Goal: Task Accomplishment & Management: Complete application form

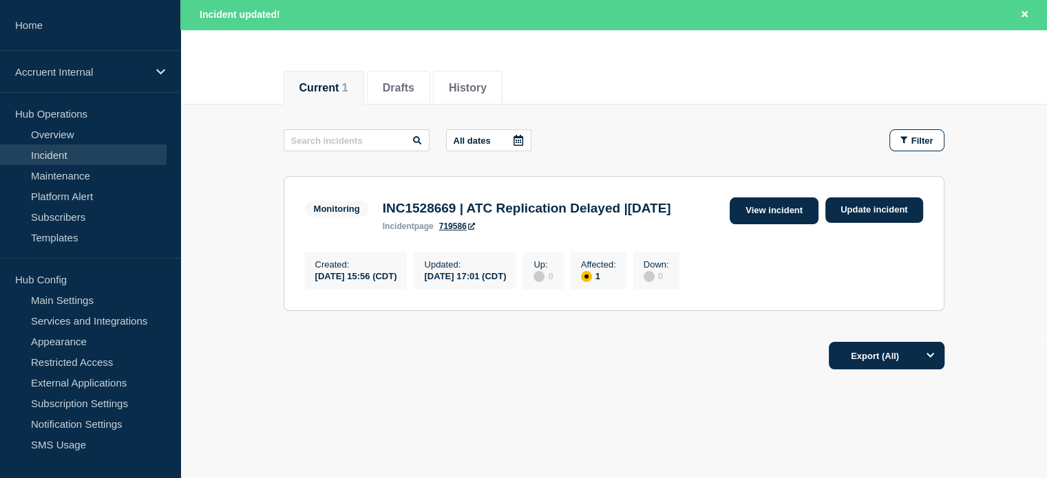
click at [746, 222] on link "View incident" at bounding box center [773, 210] width 89 height 27
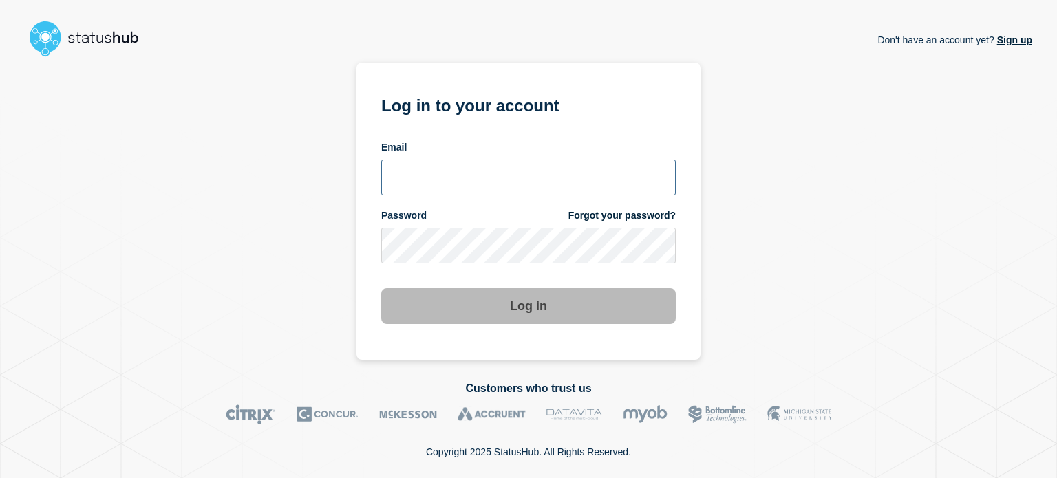
type input "[PERSON_NAME][EMAIL_ADDRESS][PERSON_NAME][DOMAIN_NAME]"
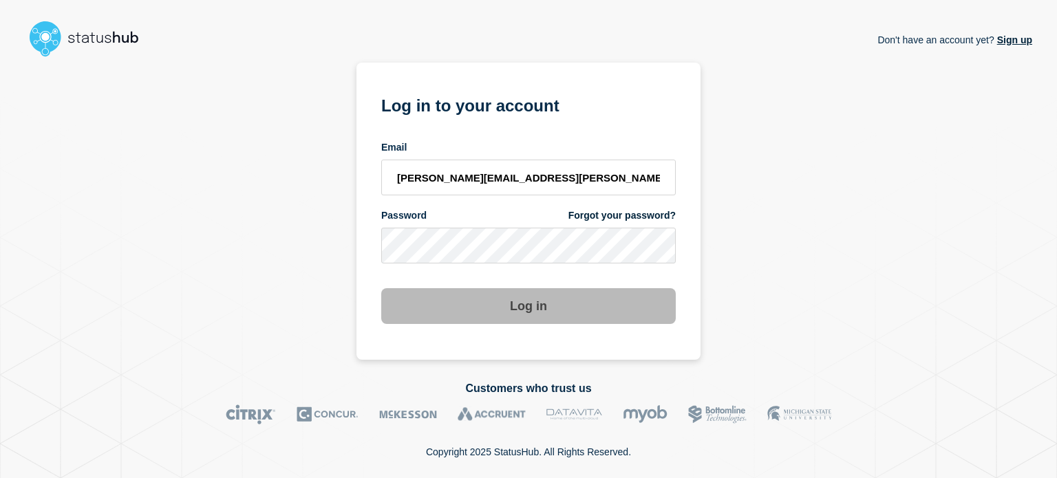
click at [587, 317] on button "Log in" at bounding box center [528, 306] width 295 height 36
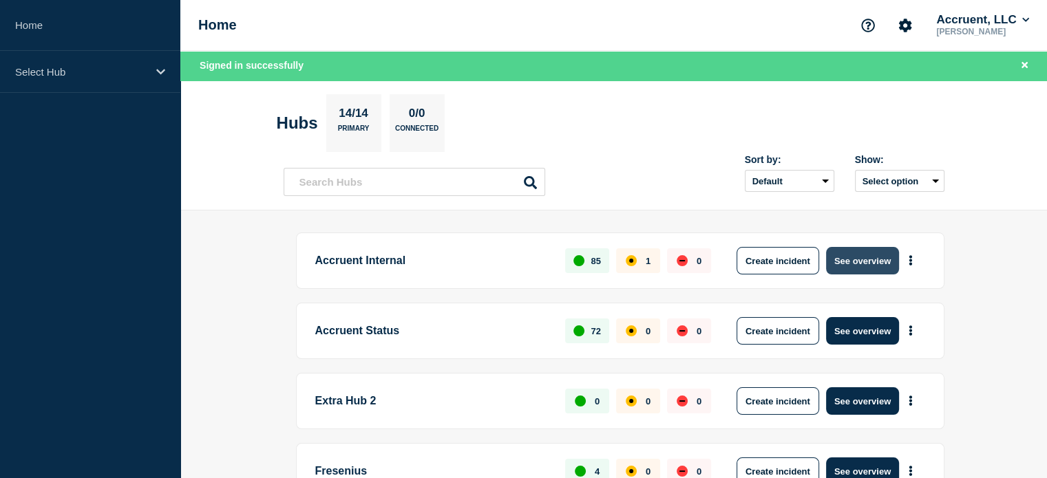
click at [858, 253] on button "See overview" at bounding box center [862, 261] width 73 height 28
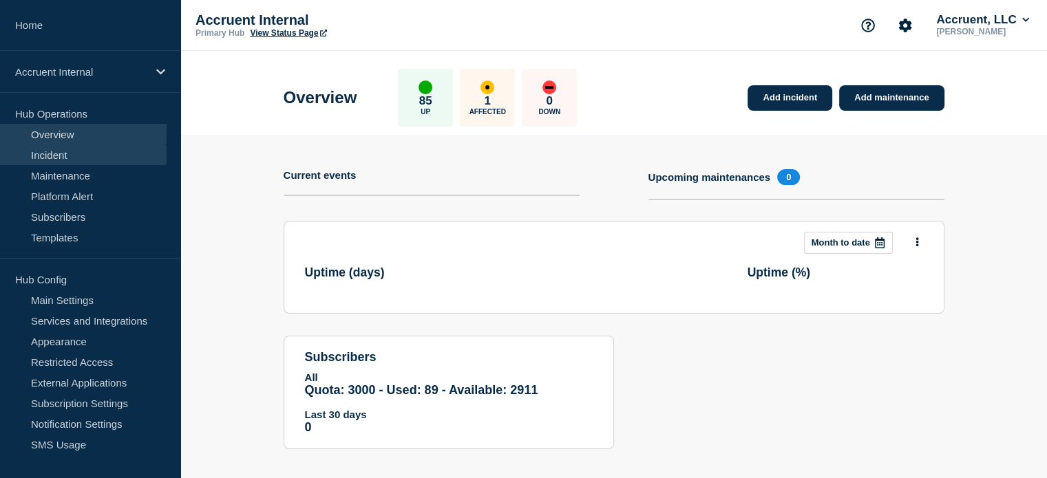
click at [63, 161] on link "Incident" at bounding box center [83, 154] width 167 height 21
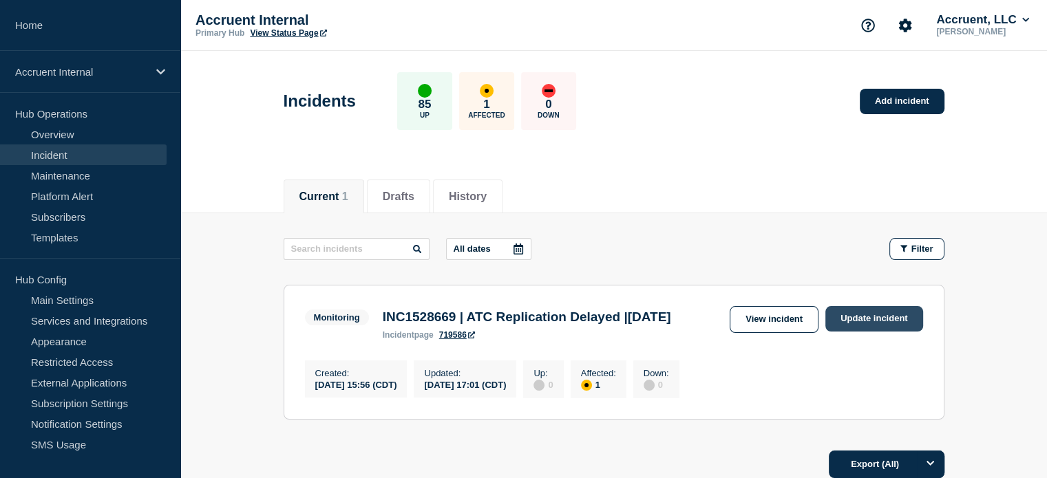
click at [870, 314] on link "Update incident" at bounding box center [874, 318] width 98 height 25
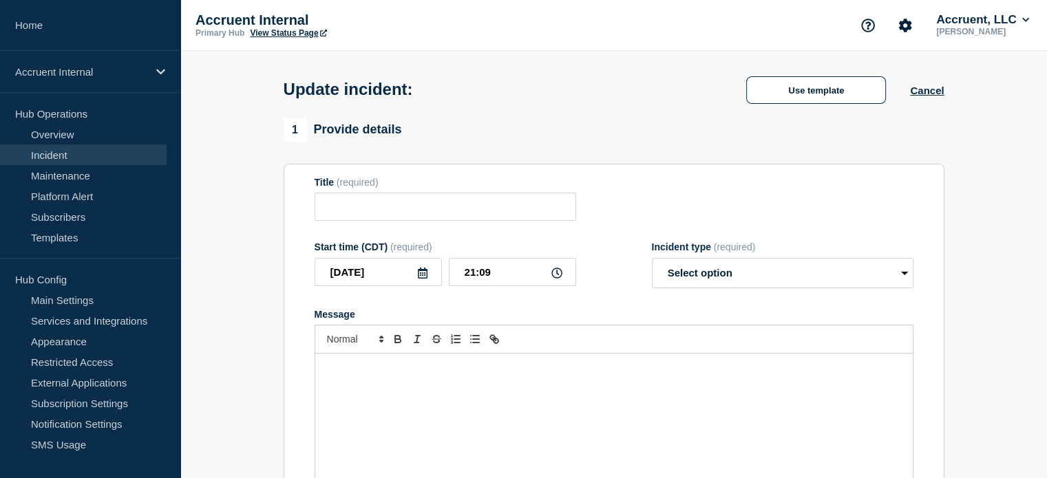
type input "INC1528669 | ATC Replication Delayed |[DATE]"
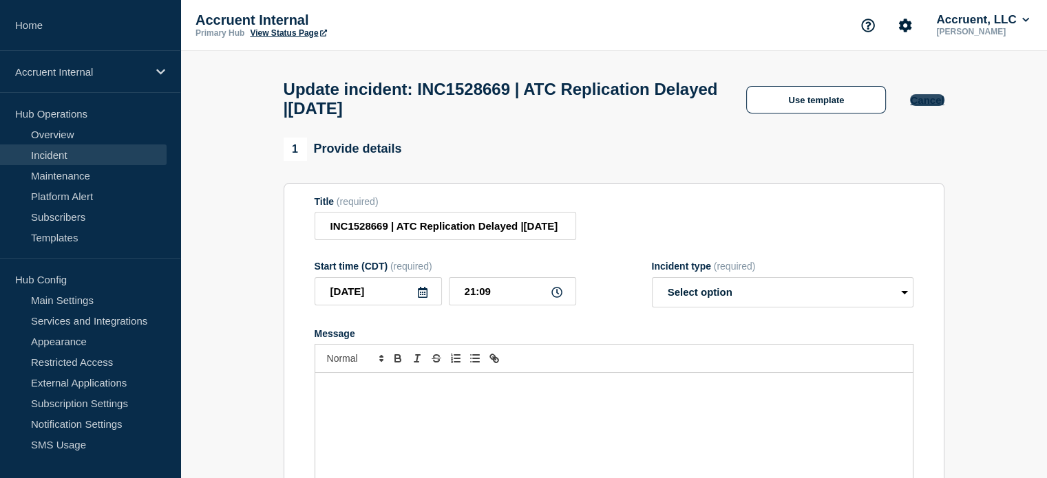
click at [928, 106] on button "Cancel" at bounding box center [927, 100] width 34 height 12
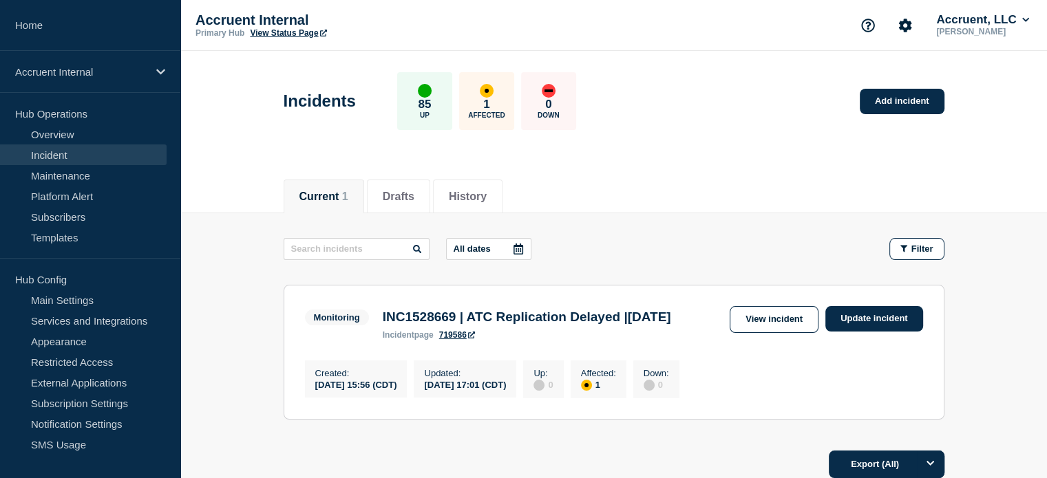
click at [533, 318] on h3 "INC1528669 | ATC Replication Delayed |[DATE]" at bounding box center [527, 317] width 288 height 15
click at [462, 325] on h3 "INC1528669 | ATC Replication Delayed |[DATE]" at bounding box center [527, 317] width 288 height 15
click at [751, 327] on link "View incident" at bounding box center [773, 319] width 89 height 27
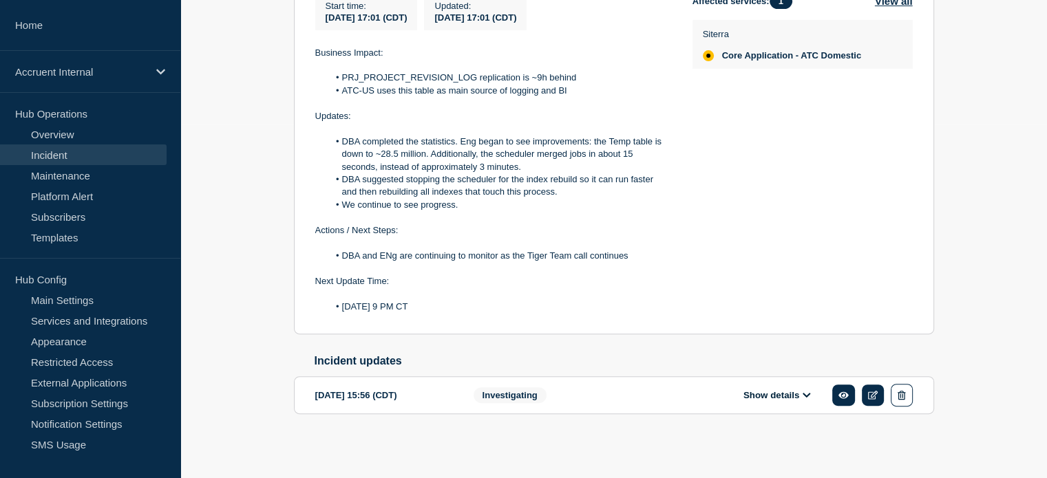
scroll to position [361, 0]
click at [579, 389] on div "Investigating" at bounding box center [556, 395] width 167 height 23
click at [480, 396] on span "Investigating" at bounding box center [509, 395] width 73 height 16
click at [391, 397] on div "[DATE] 15:56 (CDT)" at bounding box center [384, 395] width 138 height 23
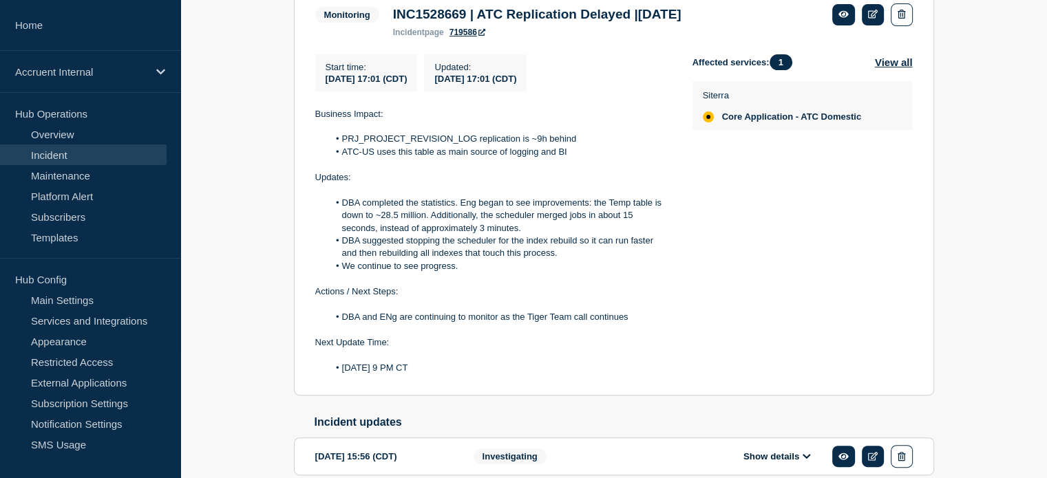
drag, startPoint x: 313, startPoint y: 120, endPoint x: 484, endPoint y: 379, distance: 310.9
click at [484, 379] on section "Monitoring INC1528669 | ATC Replication Delayed |19 September 2025 incident pag…" at bounding box center [614, 189] width 640 height 414
copy div "Business Impact: PRJ_PROJECT_REVISION_LOG replication is ~9h behind ATC-US uses…"
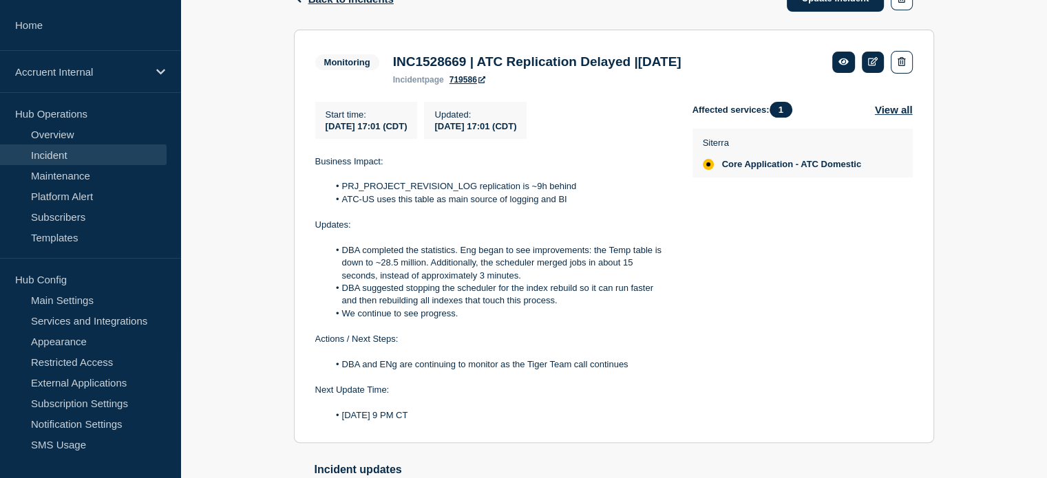
scroll to position [224, 0]
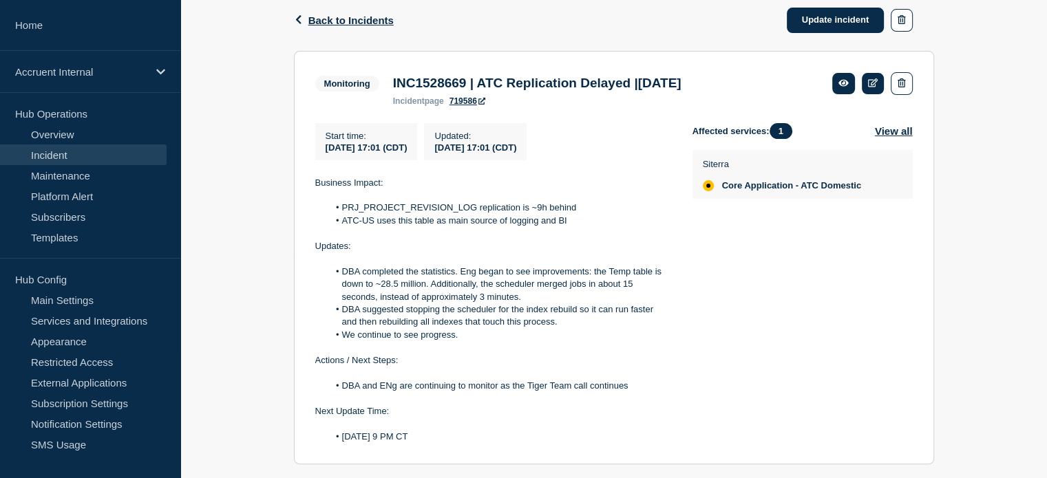
click at [597, 277] on li "DBA completed the statistics. Eng began to see improvements: the Temp table is …" at bounding box center [499, 285] width 342 height 38
click at [843, 29] on link "Update incident" at bounding box center [835, 20] width 98 height 25
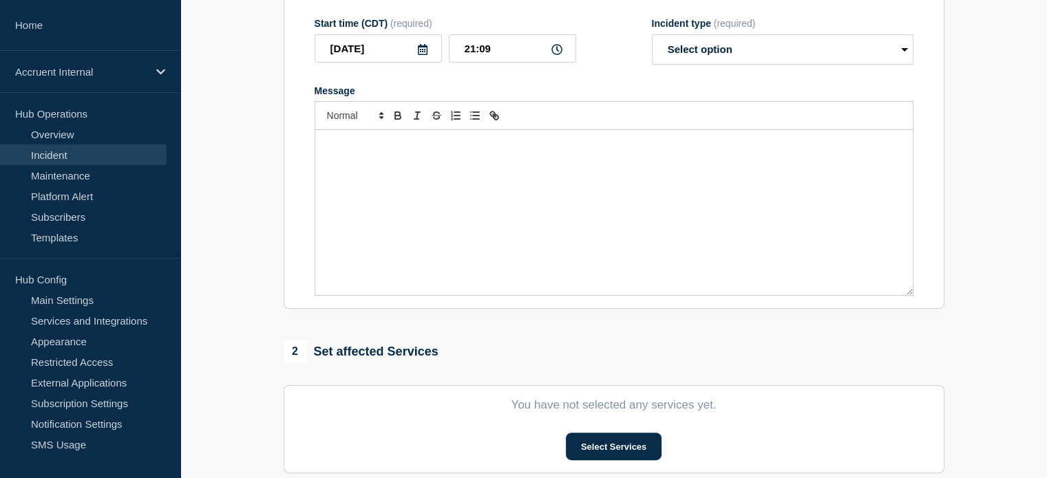
type input "INC1528669 | ATC Replication Delayed |[DATE]"
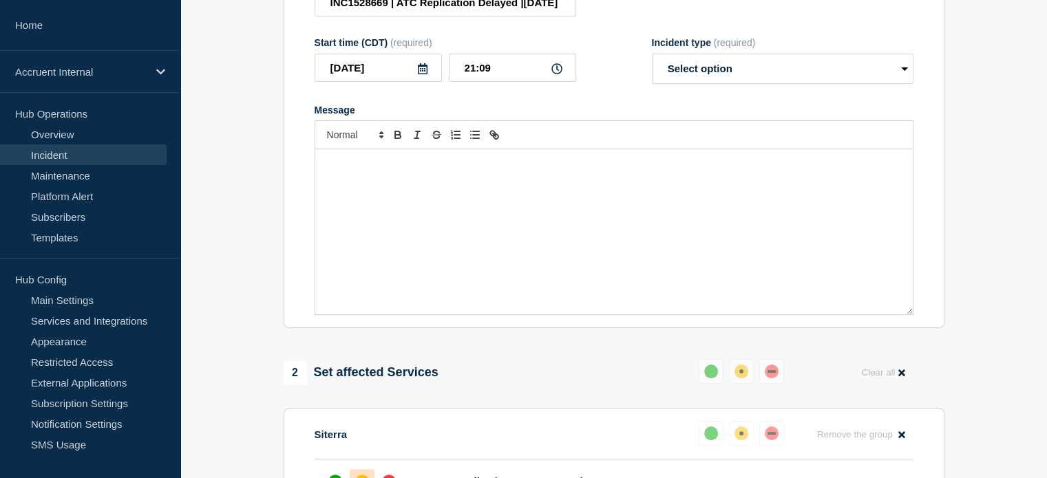
click at [603, 225] on div "Message" at bounding box center [613, 231] width 597 height 165
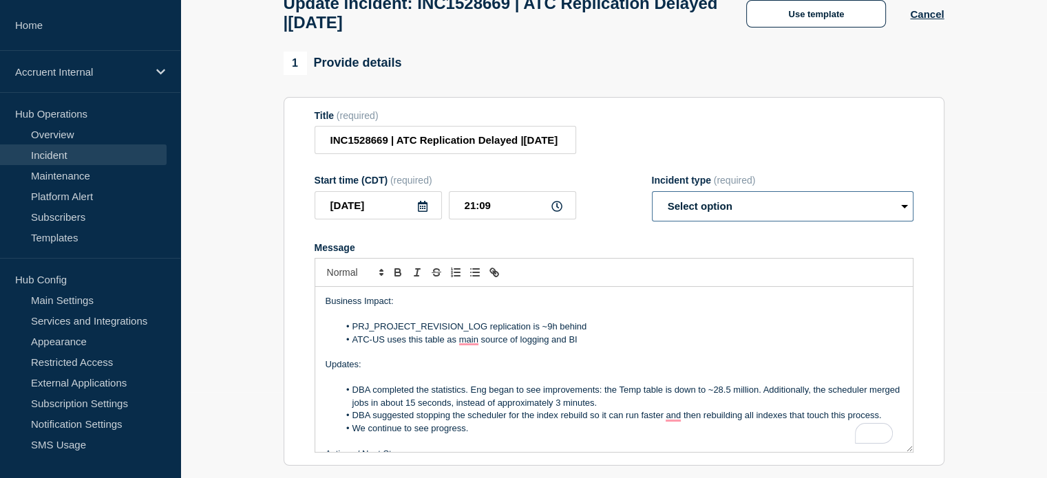
click at [742, 217] on select "Select option Investigating Identified Monitoring Resolved" at bounding box center [782, 206] width 261 height 30
select select "identified"
click at [652, 199] on select "Select option Investigating Identified Monitoring Resolved" at bounding box center [782, 206] width 261 height 30
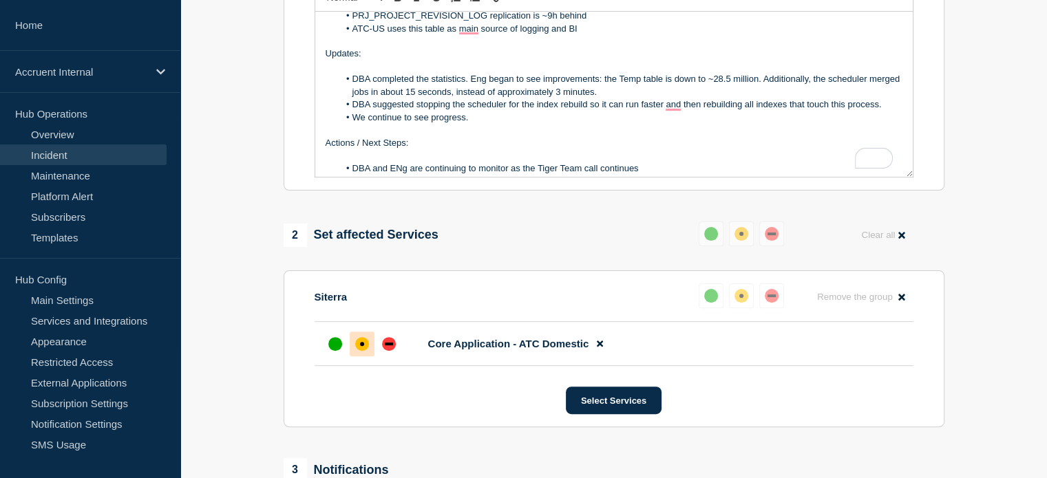
click at [645, 121] on li "We continue to see progress." at bounding box center [621, 117] width 564 height 12
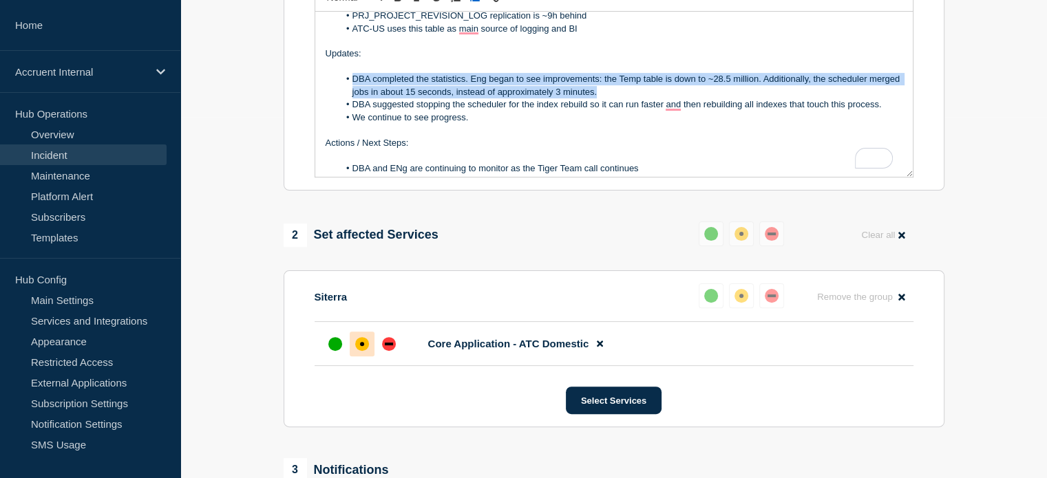
drag, startPoint x: 354, startPoint y: 85, endPoint x: 636, endPoint y: 104, distance: 282.8
click at [636, 98] on li "DBA completed the statistics. Eng began to see improvements: the Temp table is …" at bounding box center [621, 85] width 564 height 25
paste div "To enrich screen reader interactions, please activate Accessibility in Grammarl…"
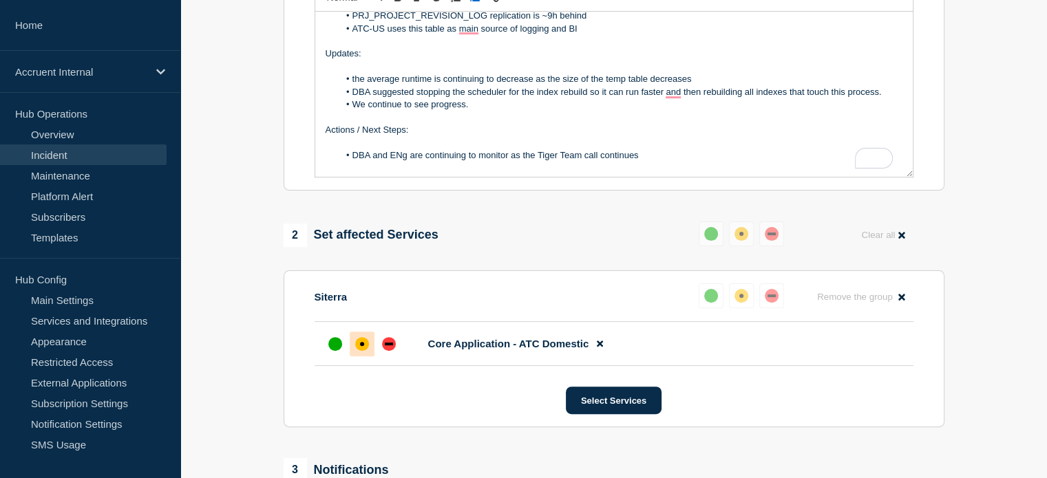
click at [352, 85] on li "the average runtime is continuing to decrease as the size of the temp table dec…" at bounding box center [621, 79] width 564 height 12
click at [751, 81] on li "The average runtime is continuing to decrease as the size of the temp table dec…" at bounding box center [621, 79] width 564 height 12
click at [633, 85] on li "The average runtime is continuing to decrease as the size of the temp table dec…" at bounding box center [621, 79] width 564 height 12
click at [381, 98] on li "DBA suggested stopping the scheduler for the index rebuild so it can run faster…" at bounding box center [621, 92] width 564 height 12
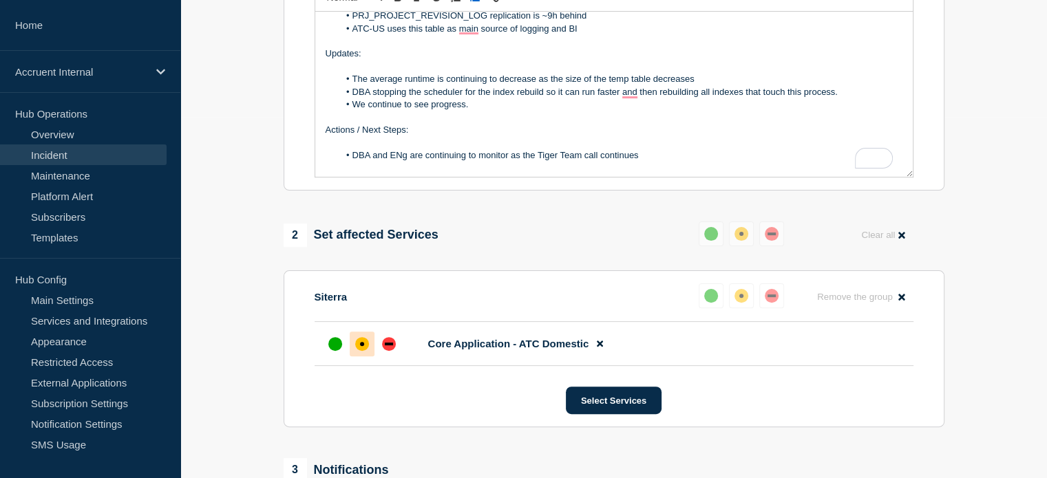
click at [354, 98] on li "DBA stopping the scheduler for the index rebuild so it can run faster and then …" at bounding box center [621, 92] width 564 height 12
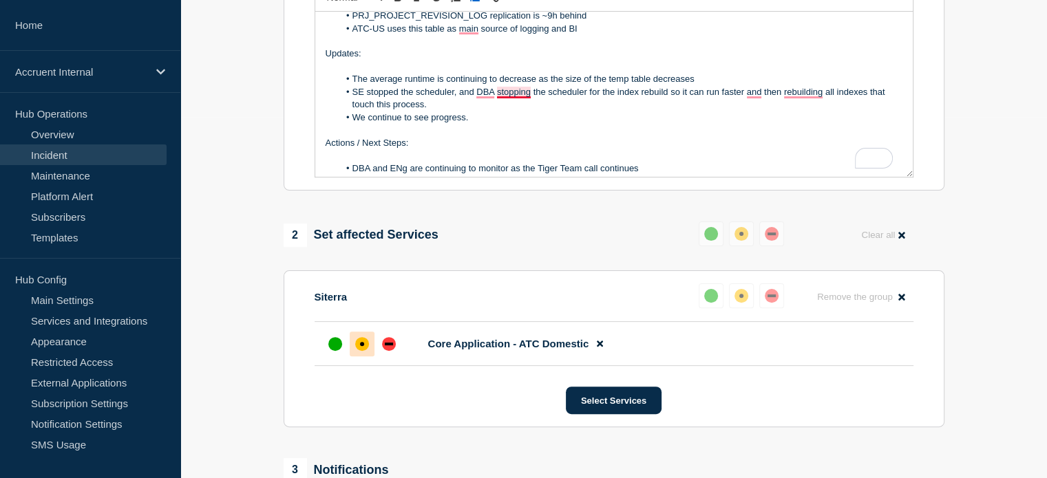
click at [521, 101] on li "SE stopped the scheduler, and DBA stopping the scheduler for the index rebuild …" at bounding box center [621, 98] width 564 height 25
drag, startPoint x: 496, startPoint y: 100, endPoint x: 597, endPoint y: 101, distance: 100.5
click at [597, 101] on li "SE stopped the scheduler, and DBA stopping the scheduler for the index rebuild …" at bounding box center [621, 98] width 564 height 25
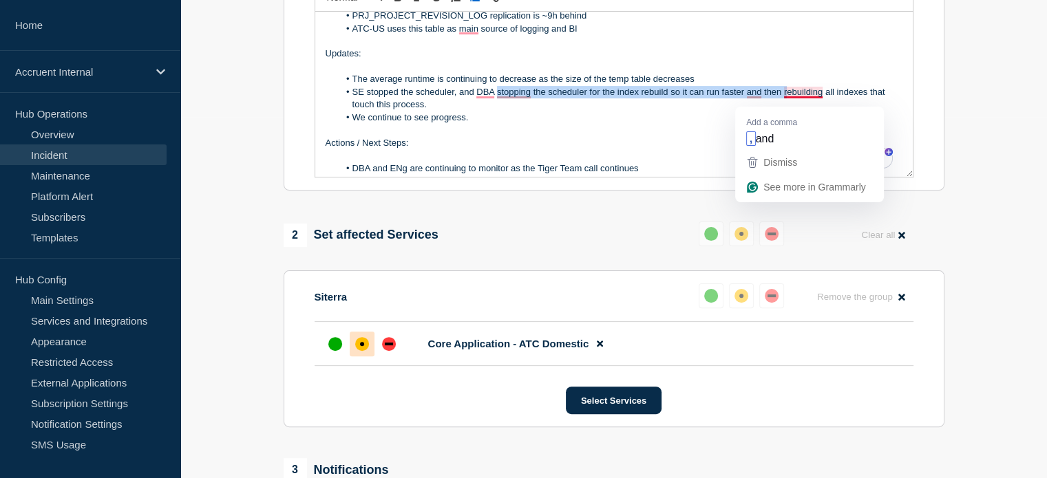
click at [785, 96] on li "SE stopped the scheduler, and DBA stopping the scheduler for the index rebuild …" at bounding box center [621, 98] width 564 height 25
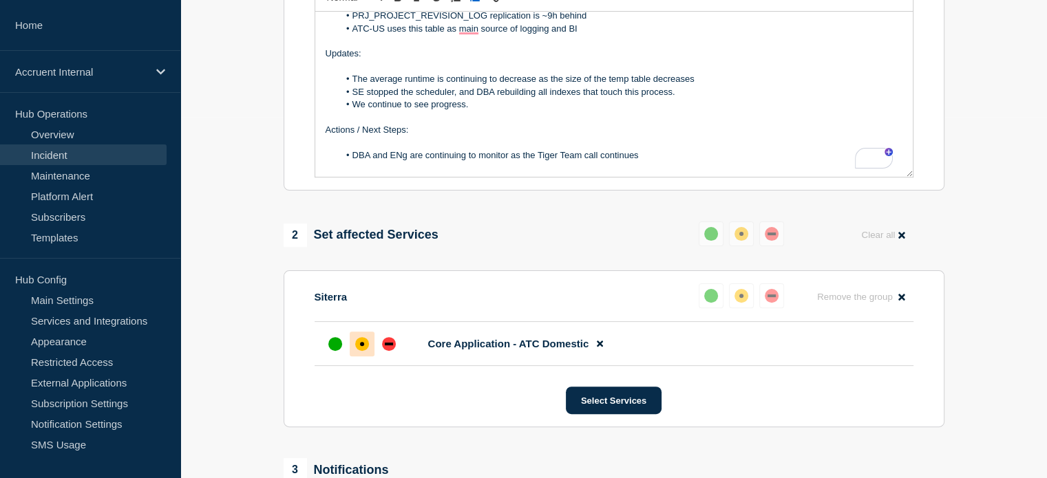
click at [535, 98] on li "SE stopped the scheduler, and DBA rebuilding all indexes that touch this proces…" at bounding box center [621, 92] width 564 height 12
click at [526, 98] on li "SE stopped the scheduler, and DBA rebuilded all indexes that touch this process." at bounding box center [621, 92] width 564 height 12
click at [665, 98] on li "SE stopped the scheduler, and DBA rebuilt all indexes that touch this process." at bounding box center [621, 92] width 564 height 12
drag, startPoint x: 568, startPoint y: 103, endPoint x: 652, endPoint y: 103, distance: 84.6
click at [652, 98] on li "SE stopped the scheduler, and DBA rebuilt all indexes that touch this process." at bounding box center [621, 92] width 564 height 12
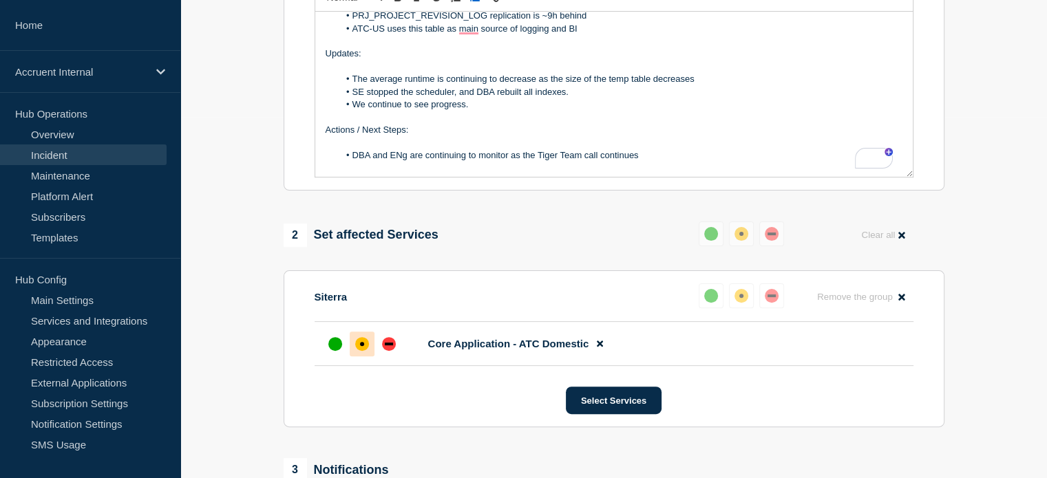
click at [661, 98] on li "SE stopped the scheduler, and DBA rebuilt all indexes." at bounding box center [621, 92] width 564 height 12
click at [659, 98] on li "SE stopped the scheduler, and DBA rebuilt all indexes." at bounding box center [621, 92] width 564 height 12
click at [650, 98] on li "SE stopped the scheduler, and DBA rebuilt all indexes. The average seems to hav…" at bounding box center [621, 92] width 564 height 12
click at [748, 96] on li "SE stopped the scheduler, and DBA rebuilt all indexes. The average seemed to ha…" at bounding box center [621, 92] width 564 height 12
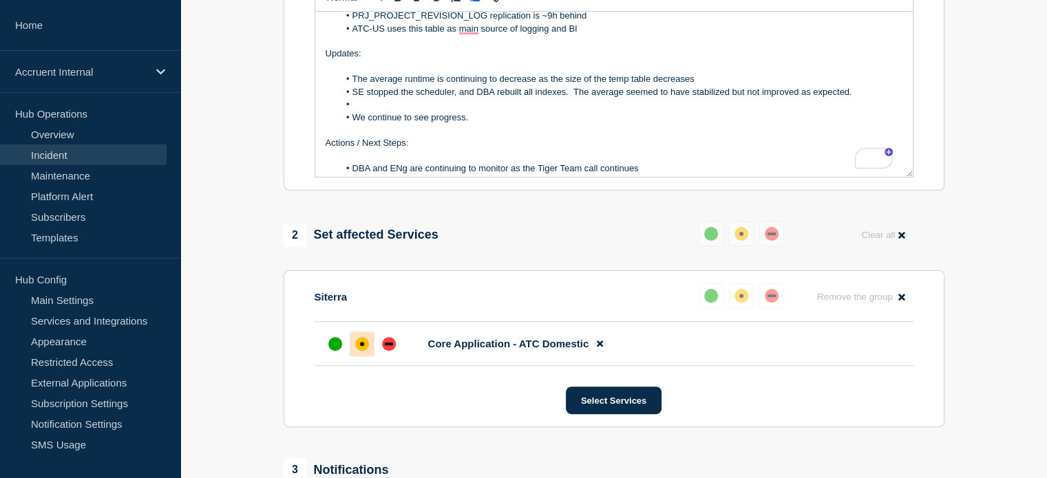
click at [864, 98] on li "SE stopped the scheduler, and DBA rebuilt all indexes. The average seemed to ha…" at bounding box center [621, 92] width 564 height 12
click at [471, 119] on li "We continue to see progress." at bounding box center [621, 117] width 564 height 12
click at [517, 111] on li "To enrich screen reader interactions, please activate Accessibility in Grammarl…" at bounding box center [621, 104] width 564 height 12
click at [587, 111] on li "DBA suggested to collect stats again and" at bounding box center [621, 104] width 564 height 12
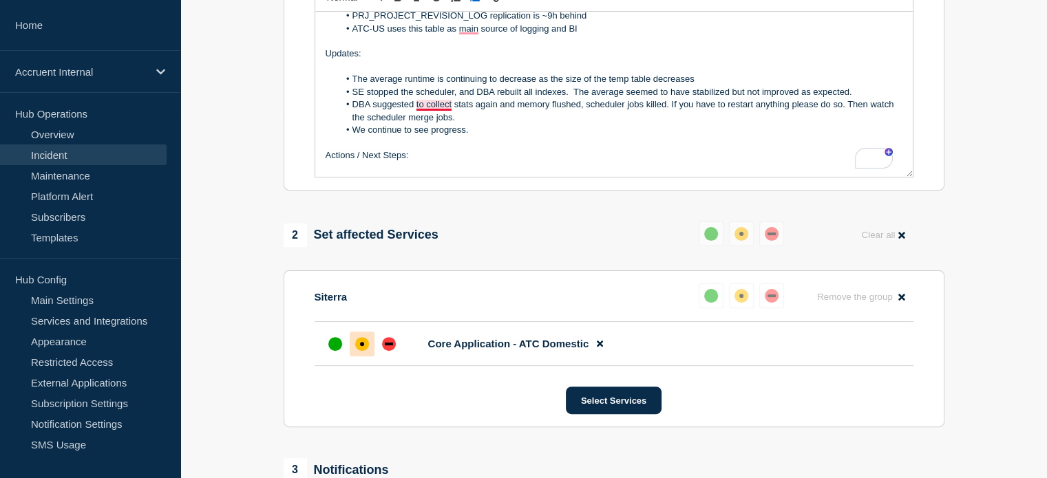
click at [440, 109] on li "DBA suggested to collect stats again and memory flushed, scheduler jobs killed.…" at bounding box center [621, 110] width 564 height 25
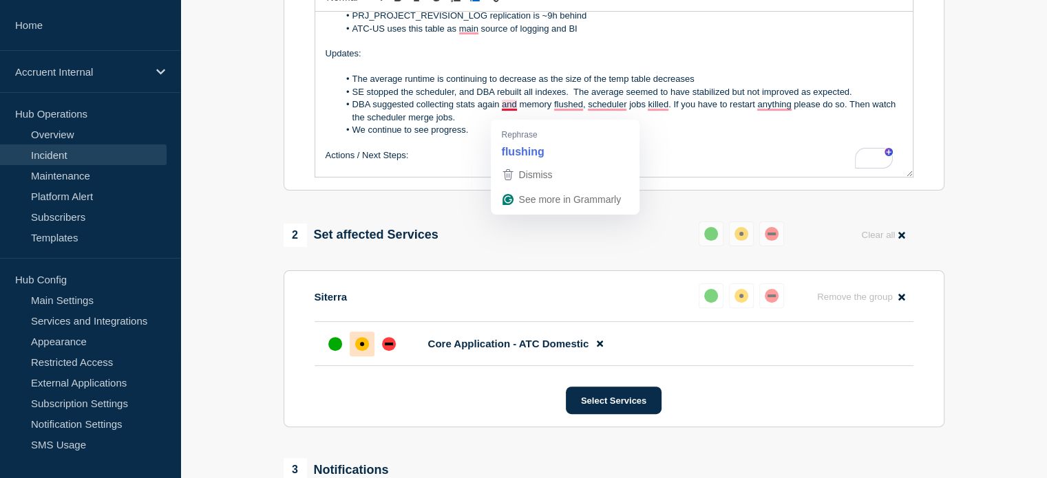
click at [505, 109] on li "DBA suggested collecting stats again and memory flushed, scheduler jobs killed.…" at bounding box center [621, 110] width 564 height 25
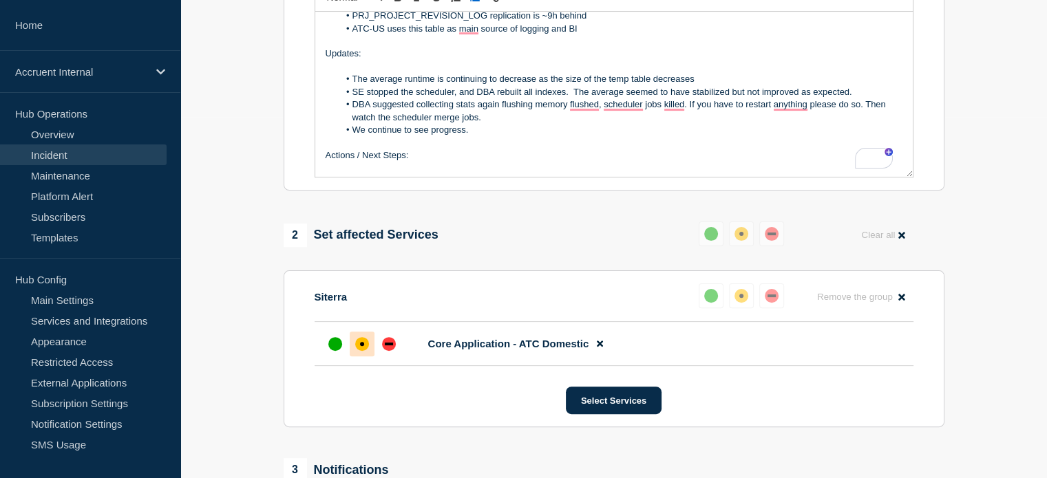
click at [502, 111] on li "DBA suggested collecting stats again flushing memory flushed, scheduler jobs ki…" at bounding box center [621, 110] width 564 height 25
click at [616, 113] on li "DBA suggested collecting stats again and flushing memory flushed, scheduler job…" at bounding box center [621, 110] width 564 height 25
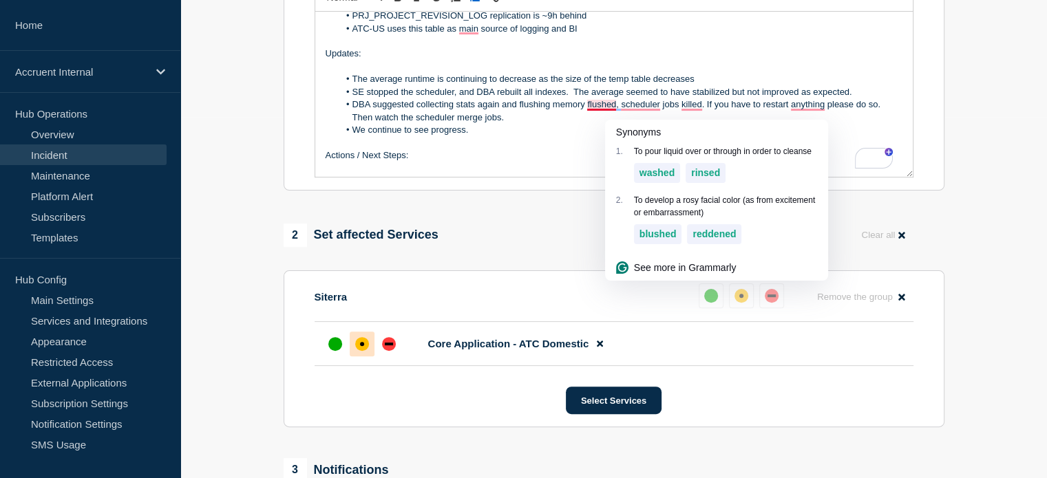
click at [606, 112] on li "DBA suggested collecting stats again and flushing memory flushed, scheduler job…" at bounding box center [621, 110] width 564 height 25
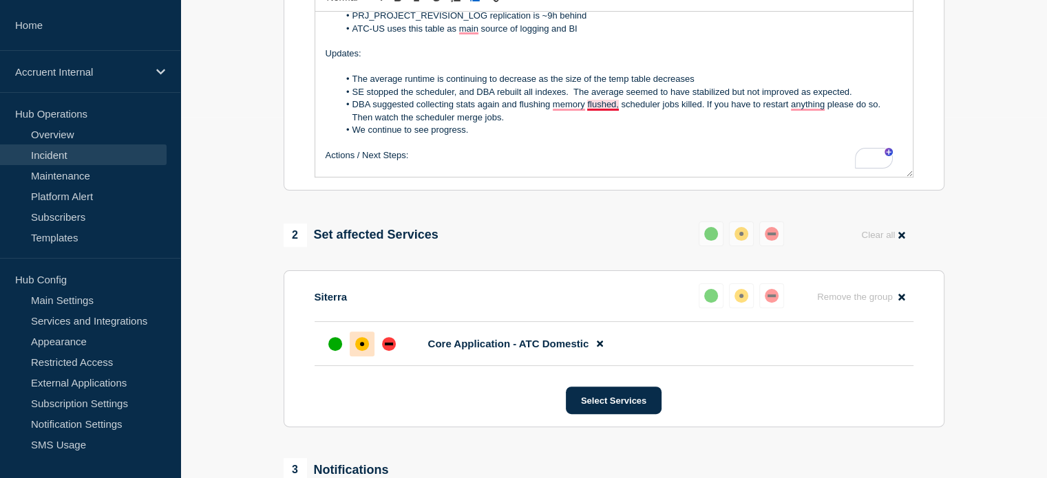
click at [597, 114] on li "DBA suggested collecting stats again and flushing memory flushed, scheduler job…" at bounding box center [621, 110] width 564 height 25
click at [514, 109] on li "DBA suggested collecting stats again and flushing memory flushed scheduler jobs…" at bounding box center [621, 110] width 564 height 25
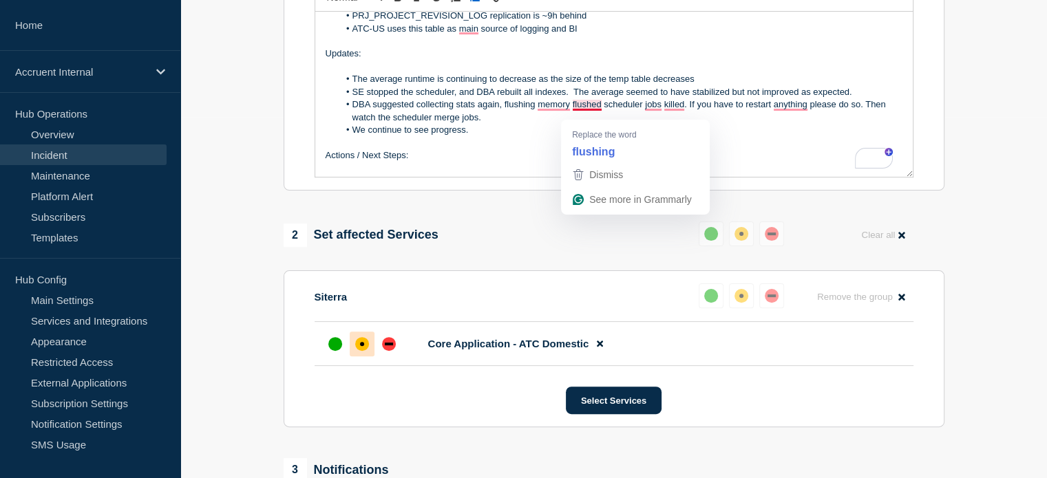
click at [577, 115] on li "DBA suggested collecting stats again, flushing memory flushed scheduler jobs ki…" at bounding box center [621, 110] width 564 height 25
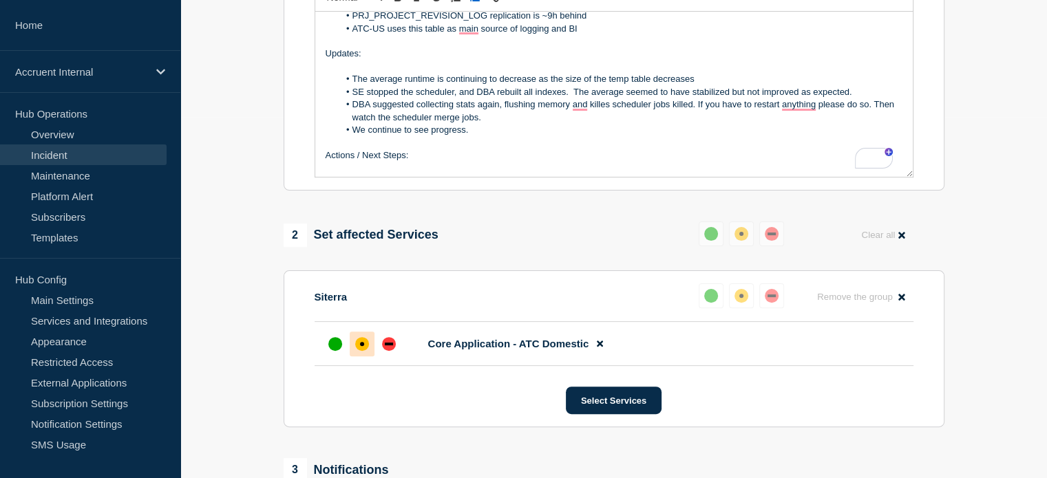
click at [678, 107] on li "DBA suggested collecting stats again, flushing memory and killes scheduler jobs…" at bounding box center [621, 110] width 564 height 25
click at [600, 118] on li "DBA suggested collecting stats again, flushing memory and killes scheduler jobs…" at bounding box center [621, 110] width 564 height 25
click at [610, 115] on li "DBA suggested collecting stats again, flushing memory and killes scheduler jobs…" at bounding box center [621, 110] width 564 height 25
click at [577, 115] on li "DBA suggested collecting stats again, flushing memory and killed scheduler jobs…" at bounding box center [621, 110] width 564 height 25
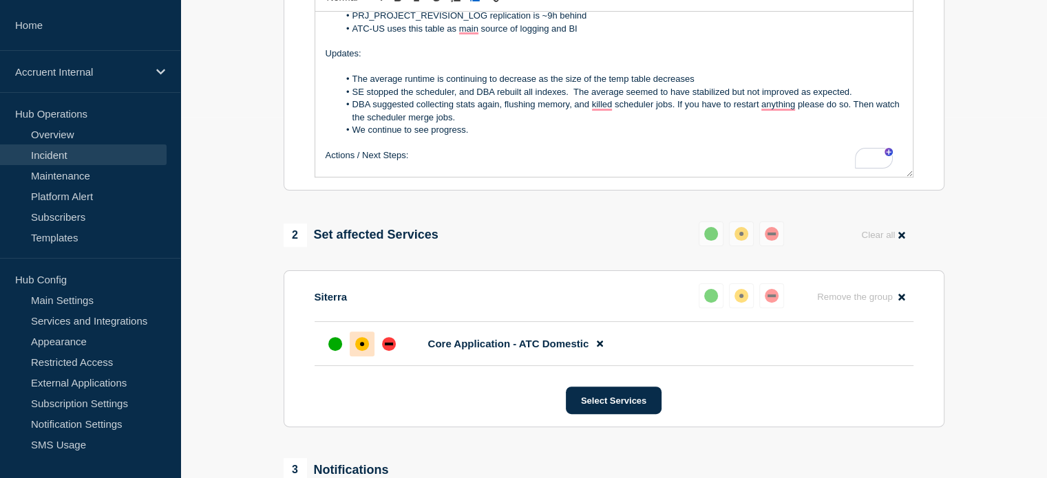
drag, startPoint x: 720, startPoint y: 121, endPoint x: 707, endPoint y: 118, distance: 13.4
click at [720, 121] on li "DBA suggested collecting stats again, flushing memory, and killed scheduler job…" at bounding box center [621, 110] width 564 height 25
drag, startPoint x: 678, startPoint y: 112, endPoint x: 711, endPoint y: 120, distance: 33.4
click at [711, 120] on li "DBA suggested collecting stats again, flushing memory, and killed scheduler job…" at bounding box center [621, 110] width 564 height 25
click at [680, 117] on li "DBA suggested collecting stats again, flushing memory, and killed scheduler job…" at bounding box center [621, 110] width 564 height 25
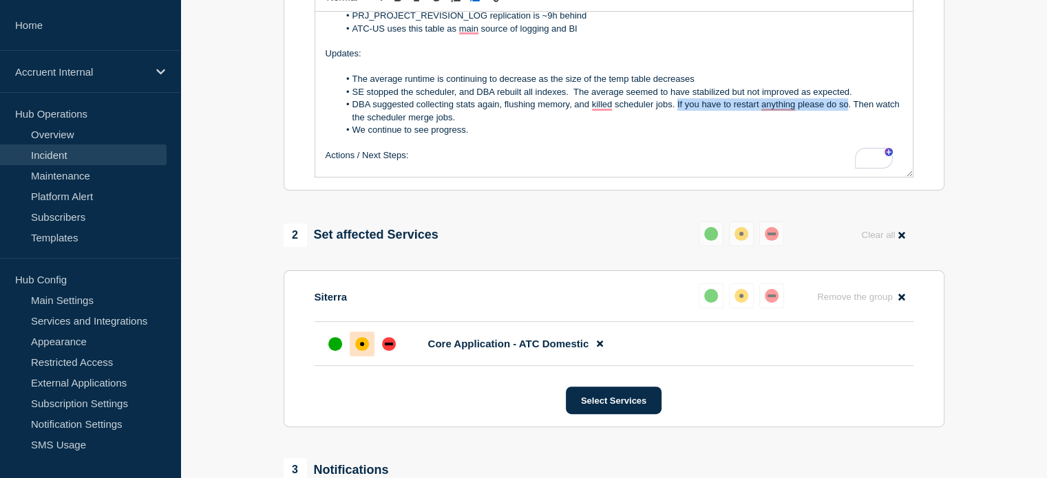
drag, startPoint x: 676, startPoint y: 113, endPoint x: 848, endPoint y: 112, distance: 172.0
click at [848, 112] on li "DBA suggested collecting stats again, flushing memory, and killed scheduler job…" at bounding box center [621, 110] width 564 height 25
click at [882, 111] on li "DBA suggested collecting stats again, flushing memory, and killed scheduler job…" at bounding box center [621, 110] width 564 height 25
click at [895, 113] on div "Business Impact: PRJ_PROJECT_REVISION_LOG replication is ~9h behind ATC-US uses…" at bounding box center [613, 94] width 597 height 165
click at [533, 124] on li "DBA suggested collecting stats again, flushing memory, and killed scheduler job…" at bounding box center [621, 110] width 564 height 25
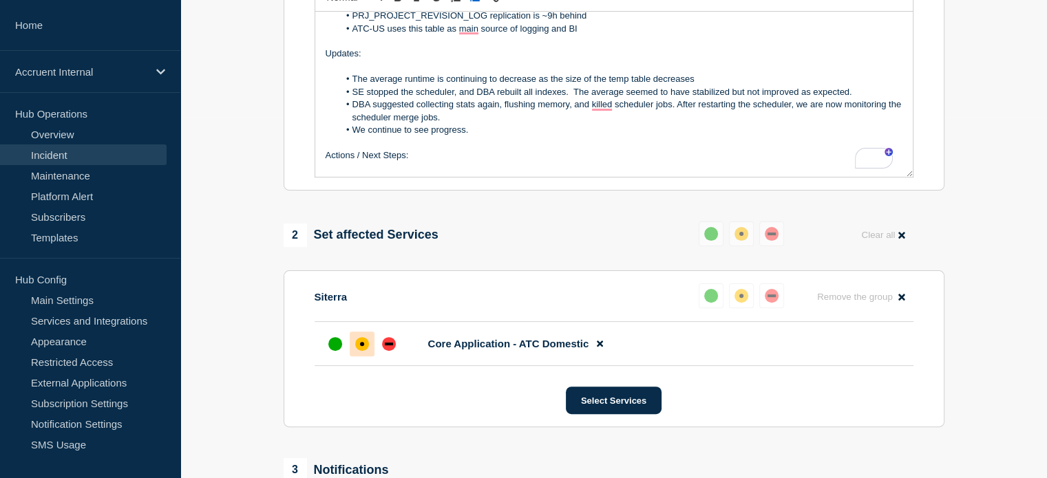
click at [506, 136] on li "We continue to see progress." at bounding box center [621, 130] width 564 height 12
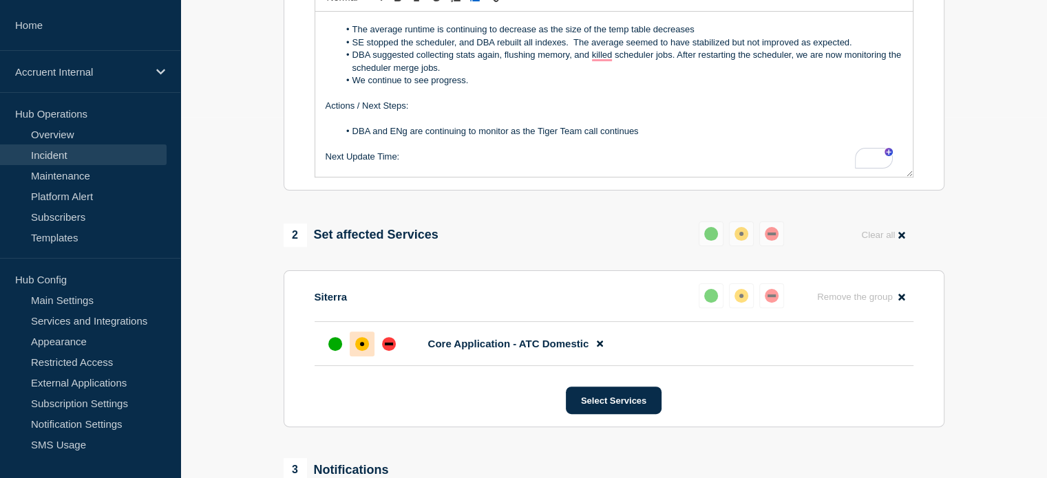
scroll to position [105, 0]
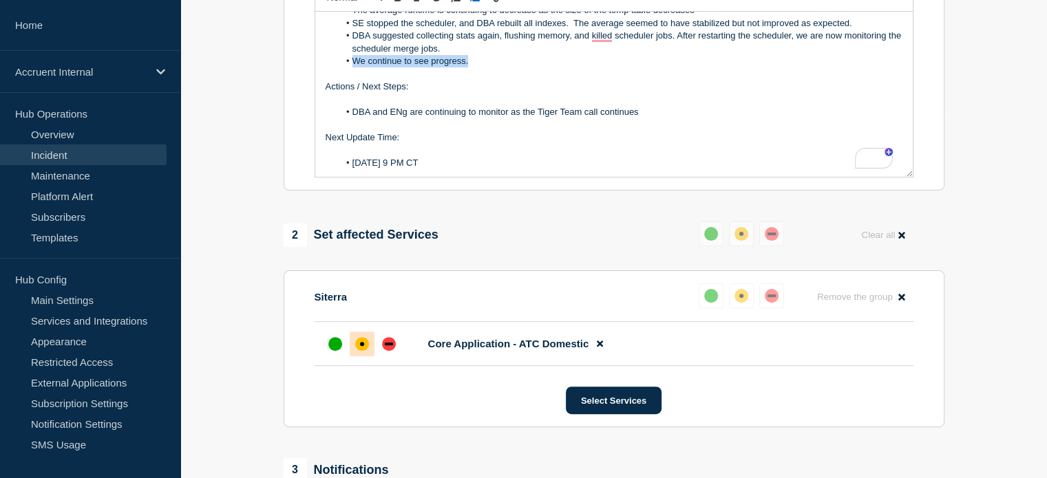
drag, startPoint x: 354, startPoint y: 72, endPoint x: 486, endPoint y: 74, distance: 132.1
click at [486, 67] on li "We continue to see progress." at bounding box center [621, 61] width 564 height 12
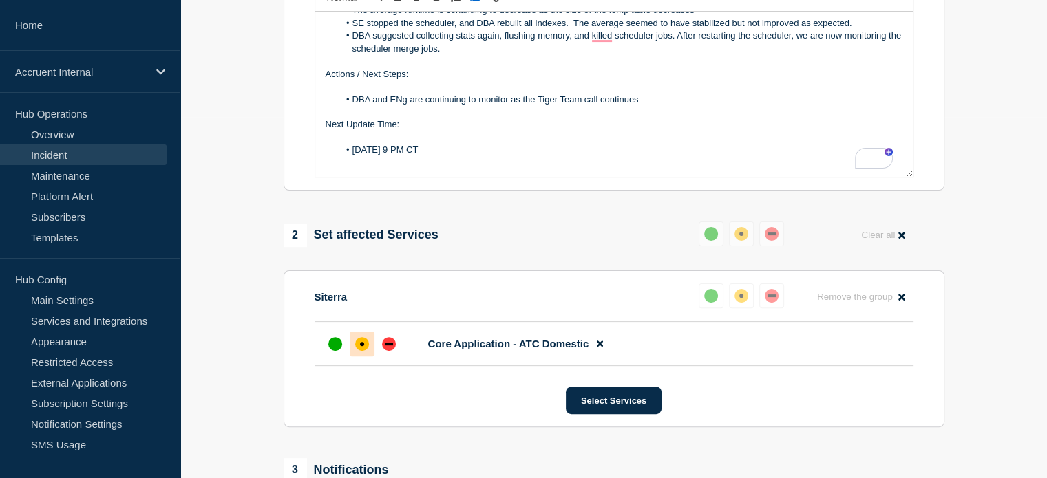
click at [400, 106] on li "DBA and ENg are continuing to monitor as the Tiger Team call continues" at bounding box center [621, 100] width 564 height 12
click at [547, 106] on li "TechOps and Eng are continuing to monitor as the Tiger Team call continues" at bounding box center [621, 100] width 564 height 12
click at [684, 106] on li "TechOps and Eng are continuing to monitor as the Tiger Team call continues" at bounding box center [621, 100] width 564 height 12
click at [447, 156] on li "19 September 2025 @ 9 PM CT" at bounding box center [621, 150] width 564 height 12
click at [537, 156] on li "19 September 2025 @ 11 PM CT" at bounding box center [621, 150] width 564 height 12
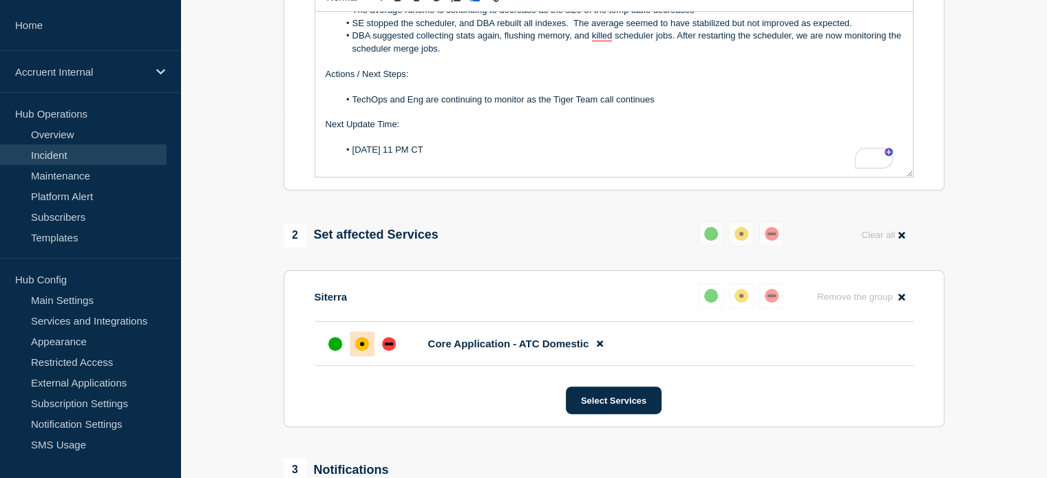
click at [550, 153] on li "19 September 2025 @ 11 PM CT" at bounding box center [621, 150] width 564 height 12
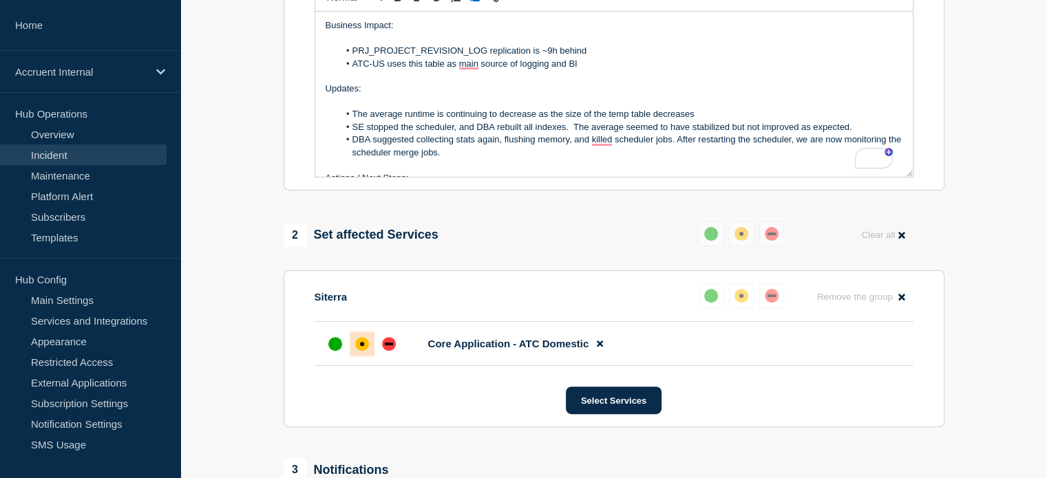
scroll to position [0, 0]
click at [543, 160] on li "DBA suggested collecting stats again, flushing memory, and killed scheduler job…" at bounding box center [621, 146] width 564 height 25
click at [600, 151] on li "DBA suggested collecting stats again, flushing memory, and killed scheduler job…" at bounding box center [621, 146] width 564 height 25
click at [621, 159] on li "DBA suggested collecting stats again, flushing memory, and killing scheduler jo…" at bounding box center [621, 146] width 564 height 25
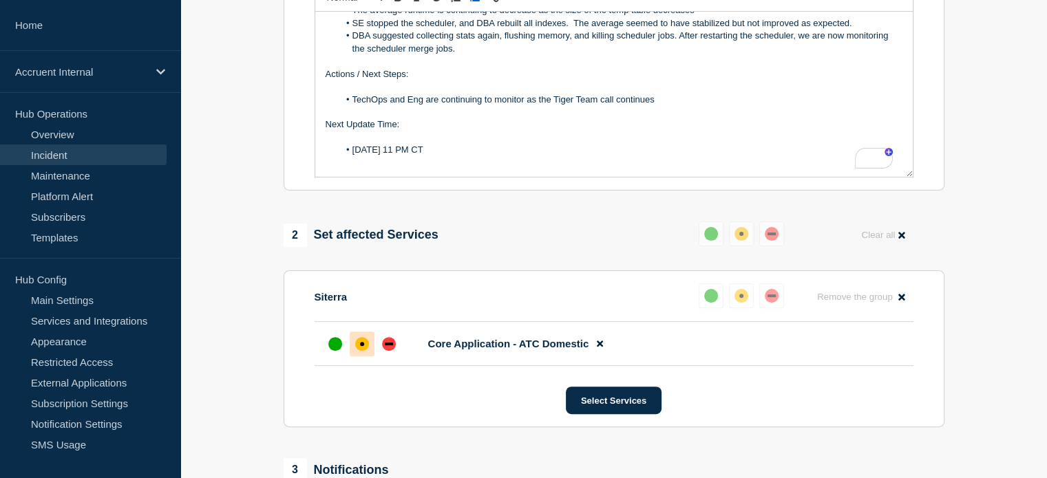
click at [588, 131] on p "Next Update Time:" at bounding box center [613, 124] width 577 height 12
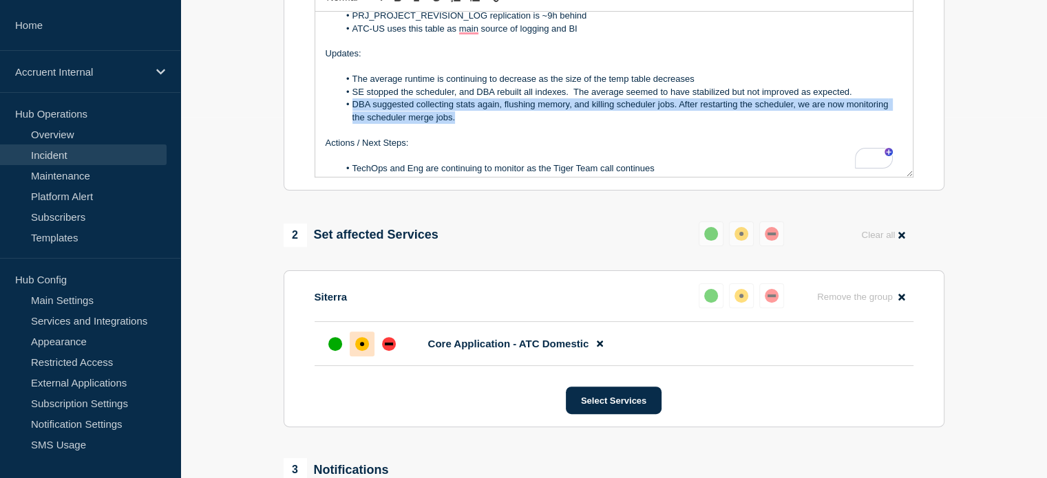
drag, startPoint x: 464, startPoint y: 120, endPoint x: 345, endPoint y: 111, distance: 118.7
click at [345, 111] on li "DBA suggested collecting stats again, flushing memory, and killing scheduler jo…" at bounding box center [621, 110] width 564 height 25
click at [865, 167] on div "Rewrite with Grammarly" at bounding box center [864, 159] width 15 height 16
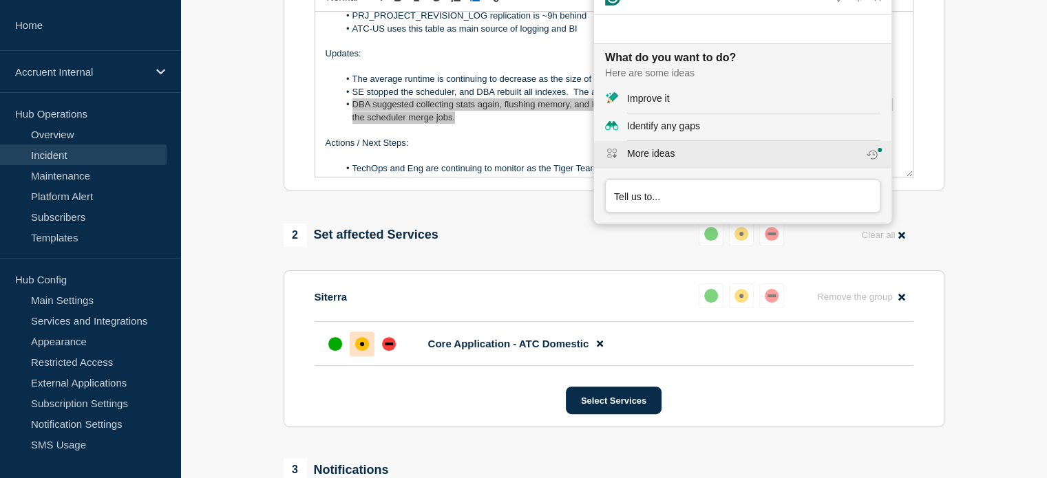
scroll to position [0, 0]
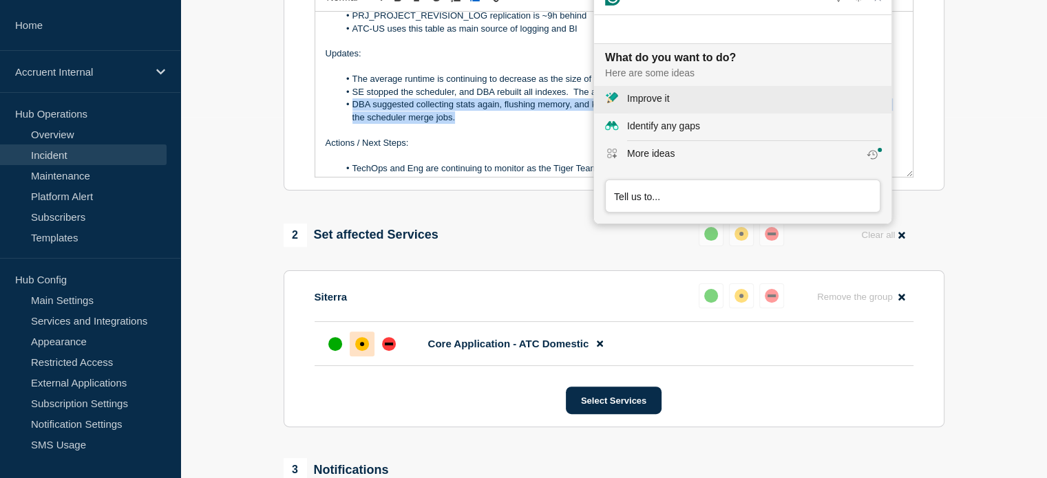
click at [654, 104] on div "Improve it" at bounding box center [648, 99] width 42 height 14
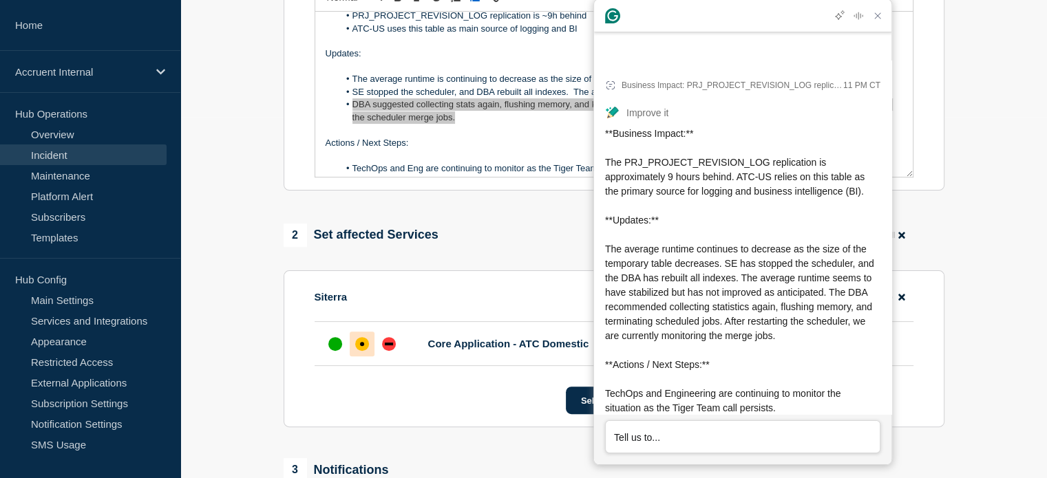
scroll to position [98, 0]
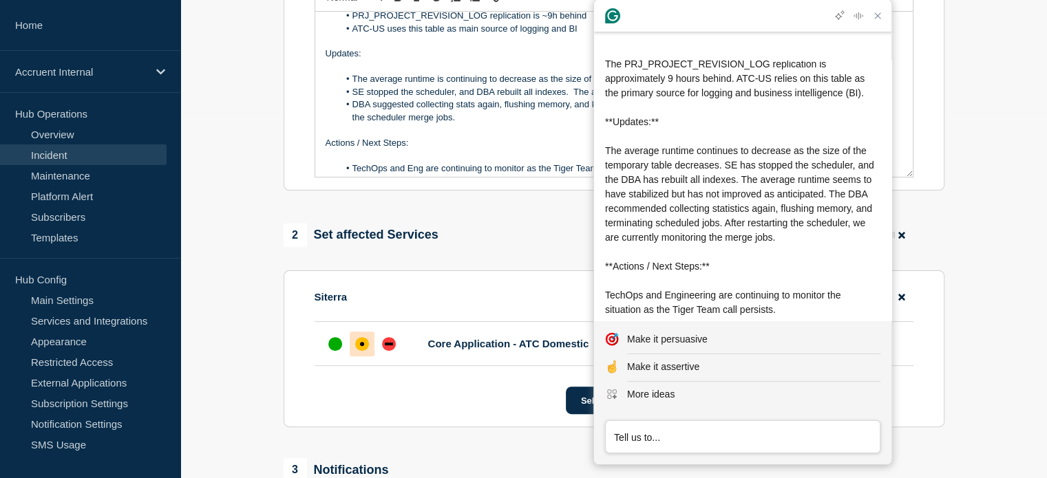
drag, startPoint x: 651, startPoint y: 196, endPoint x: 853, endPoint y: 240, distance: 207.0
click at [853, 240] on span "**Business Impact:** The PRJ_PROJECT_REVISION_LOG replication is approximately …" at bounding box center [741, 201] width 272 height 343
click at [531, 136] on p "To enrich screen reader interactions, please activate Accessibility in Grammarl…" at bounding box center [613, 130] width 577 height 12
click at [568, 120] on li "DBA suggested collecting stats again, flushing memory, and killing scheduler jo…" at bounding box center [621, 110] width 564 height 25
click at [570, 110] on li "DBA suggested collecting stats again, flushing memory, and killing scheduler jo…" at bounding box center [621, 110] width 564 height 25
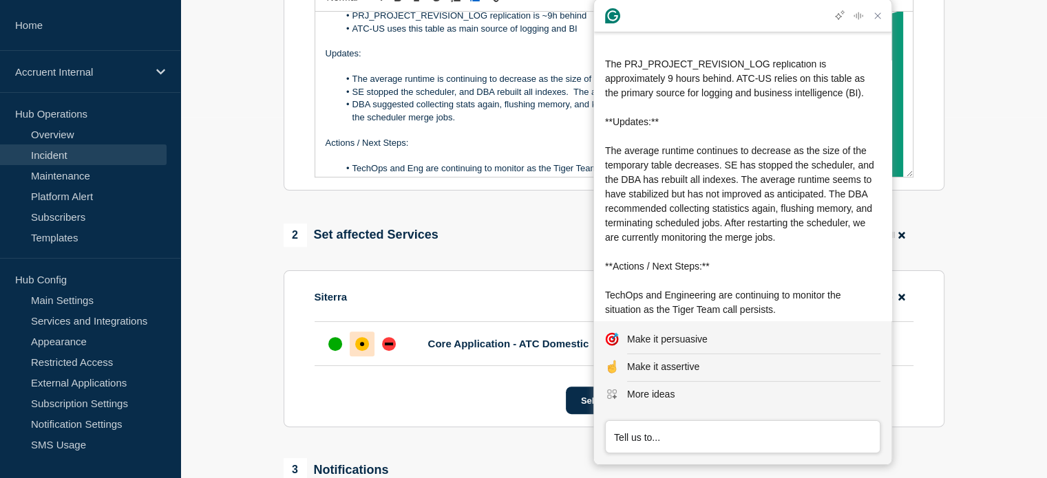
click at [536, 123] on li "DBA suggested collecting stats again, flushing memory, and killing scheduler jo…" at bounding box center [621, 110] width 564 height 25
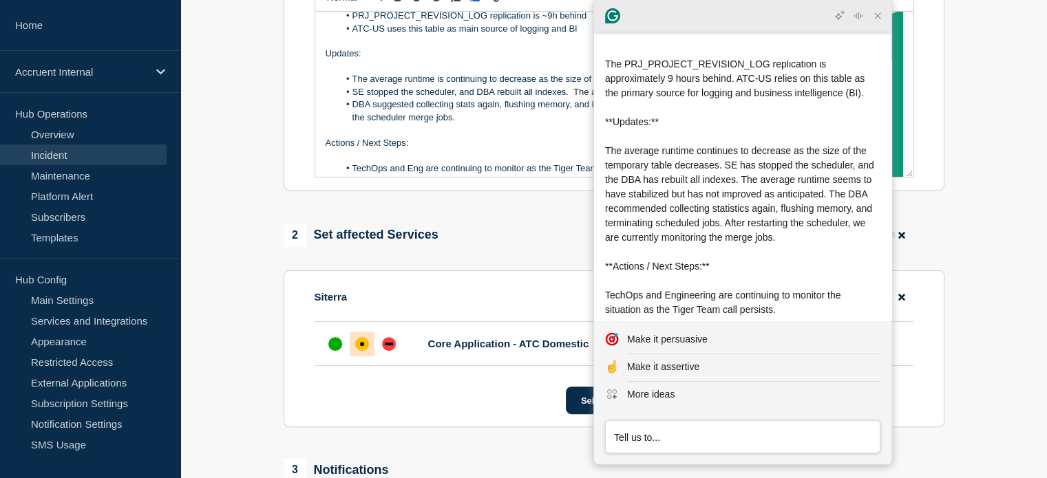
click at [883, 21] on icon "Close Grammarly Assistant" at bounding box center [877, 16] width 17 height 17
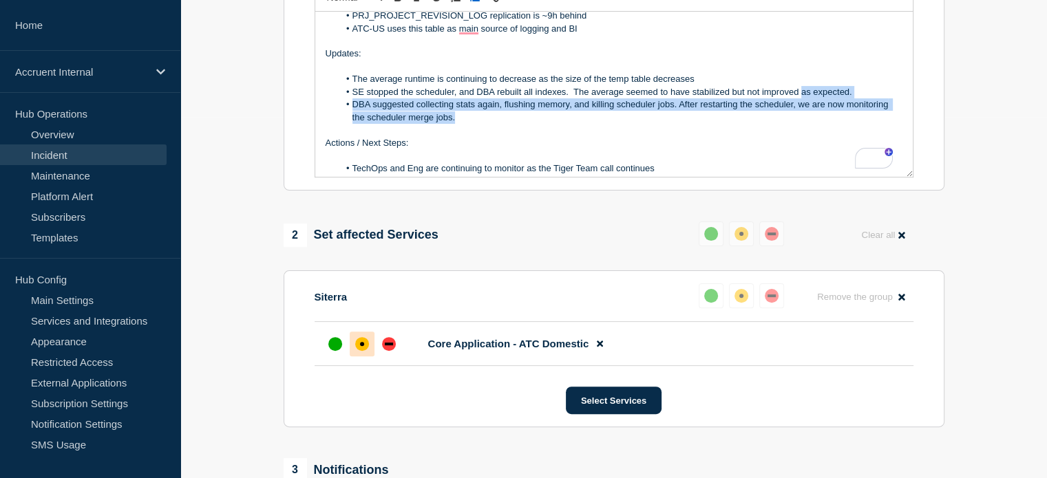
drag, startPoint x: 802, startPoint y: 98, endPoint x: 811, endPoint y: 125, distance: 27.9
click at [811, 124] on ol "The average runtime is continuing to decrease as the size of the temp table dec…" at bounding box center [613, 98] width 577 height 51
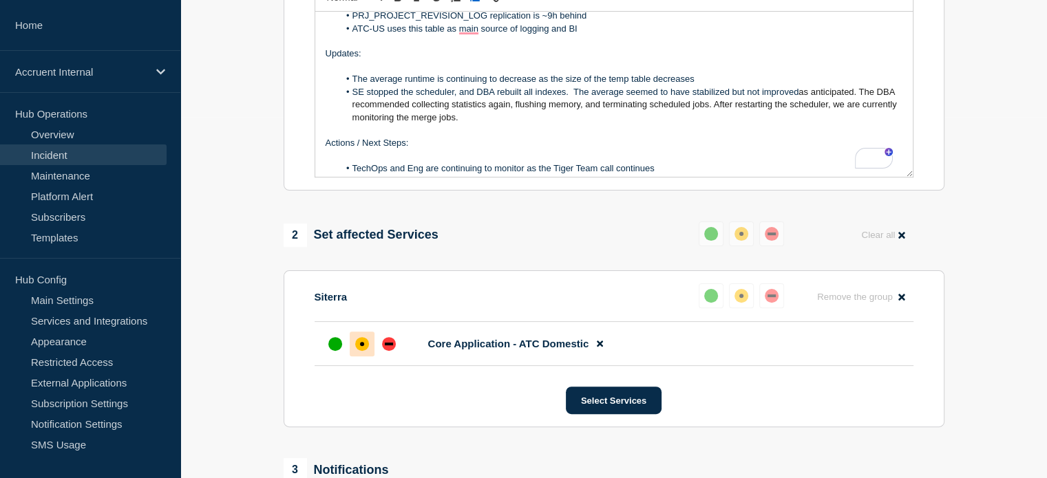
click at [859, 100] on span "as anticipated. The DBA recommended collecting statistics again, flushing memor…" at bounding box center [625, 105] width 547 height 36
click at [626, 123] on li "The DBA recommended collecting statistics again, flushing memory, and terminati…" at bounding box center [621, 110] width 564 height 25
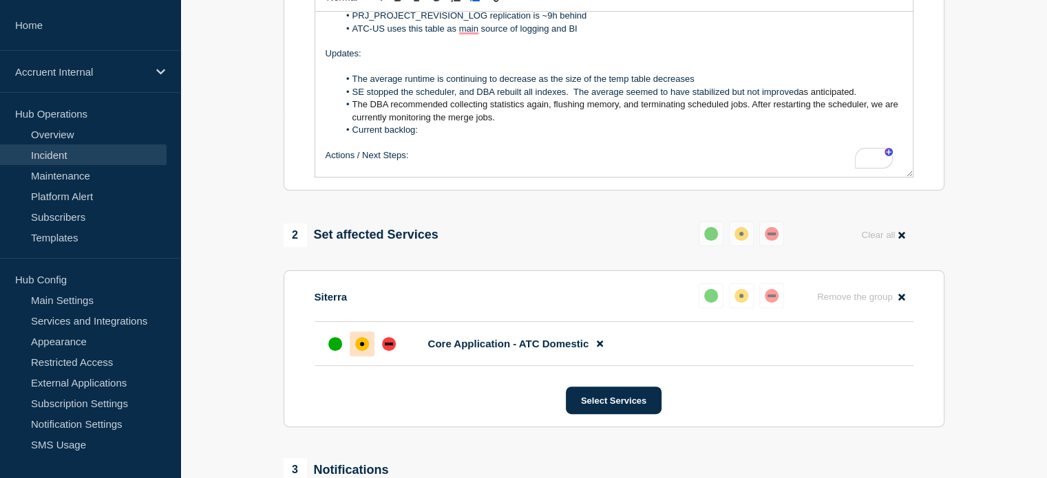
click at [610, 73] on p "To enrich screen reader interactions, please activate Accessibility in Grammarl…" at bounding box center [613, 67] width 577 height 12
click at [466, 136] on li "Current backlog:" at bounding box center [621, 130] width 564 height 12
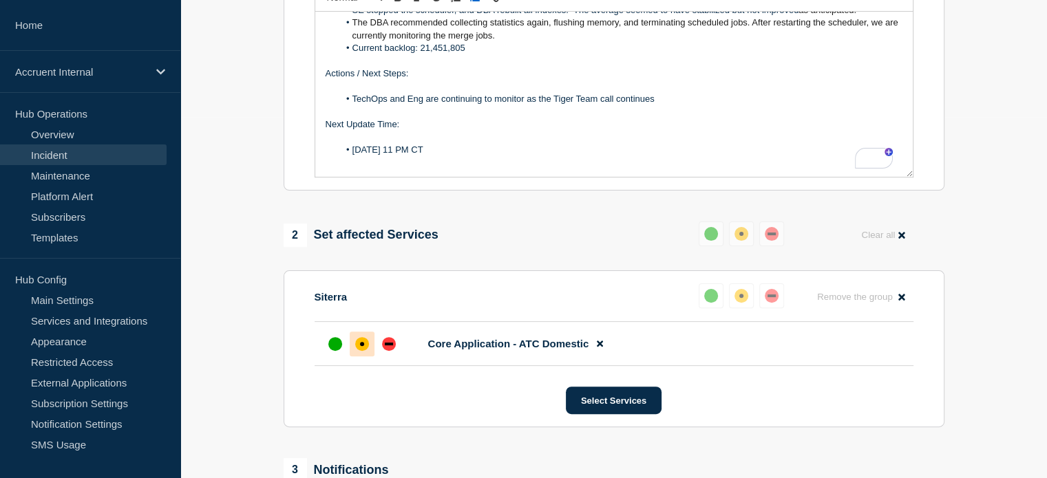
scroll to position [430, 0]
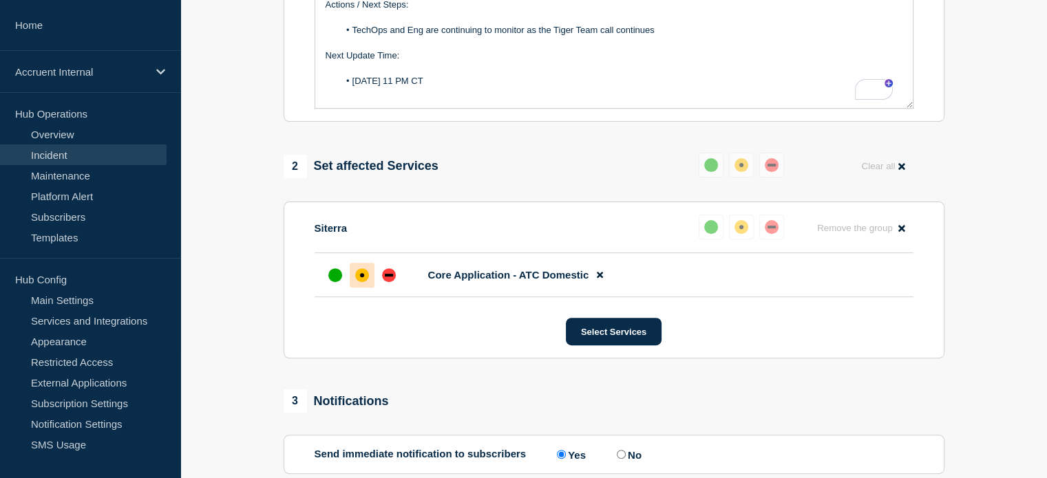
click at [618, 49] on p "To enrich screen reader interactions, please activate Accessibility in Grammarl…" at bounding box center [613, 42] width 577 height 12
click at [633, 73] on p "To enrich screen reader interactions, please activate Accessibility in Grammarl…" at bounding box center [613, 68] width 577 height 12
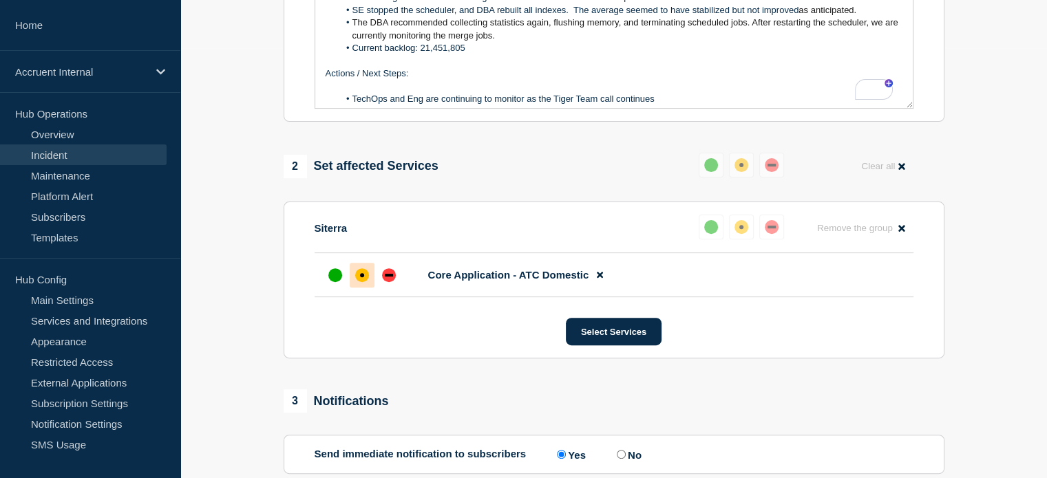
click at [593, 66] on p "To enrich screen reader interactions, please activate Accessibility in Grammarl…" at bounding box center [613, 61] width 577 height 12
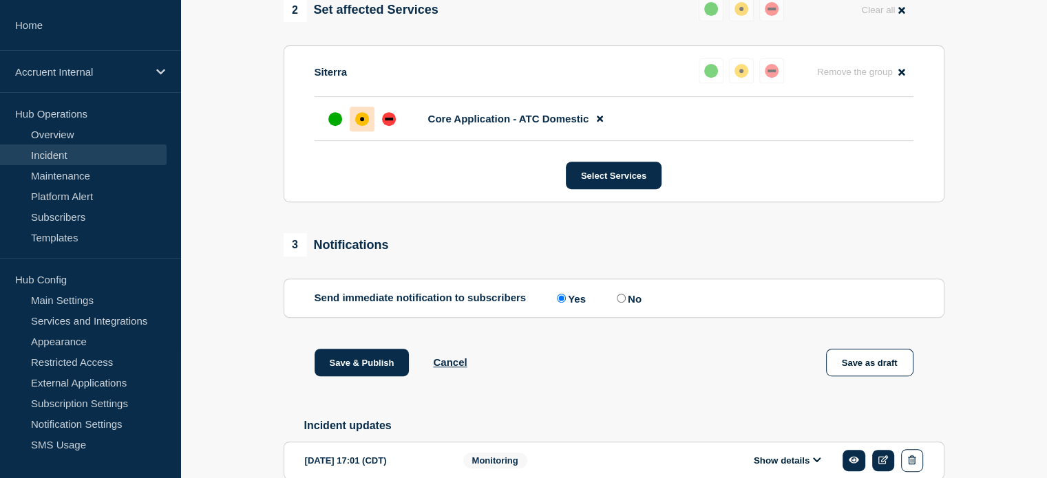
scroll to position [705, 0]
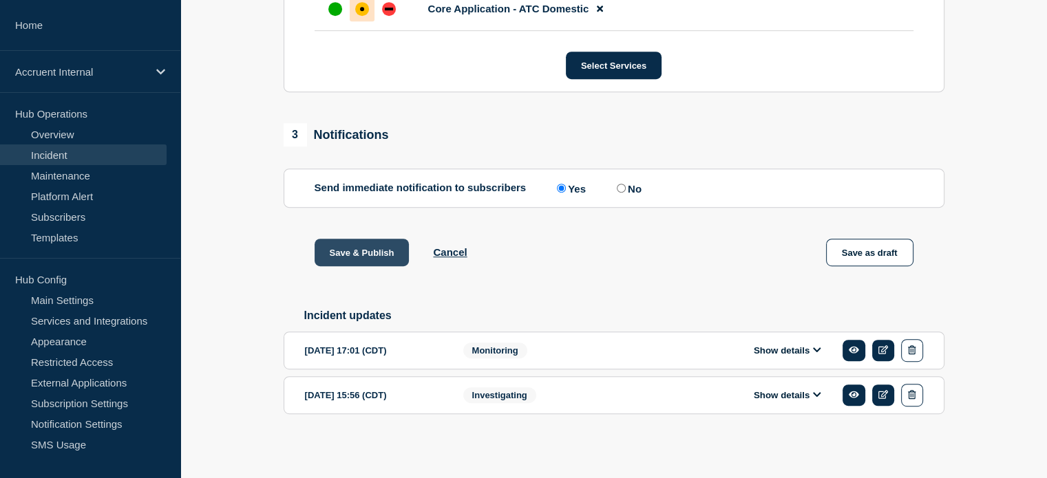
click at [391, 258] on button "Save & Publish" at bounding box center [361, 253] width 95 height 28
